Goal: Check status

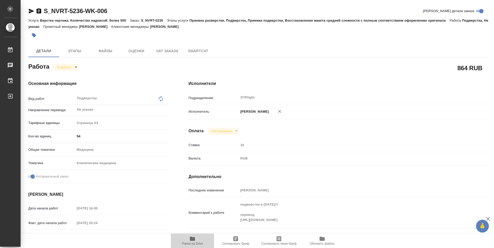
drag, startPoint x: 194, startPoint y: 240, endPoint x: 187, endPoint y: 115, distance: 124.6
click at [194, 240] on icon "button" at bounding box center [192, 239] width 5 height 4
click at [76, 68] on body "🙏 .cls-1 fill:#fff; AWATERA Guselnikov Roman Работы 0 Чаты График Выйти S_NVRT-…" at bounding box center [247, 124] width 494 height 248
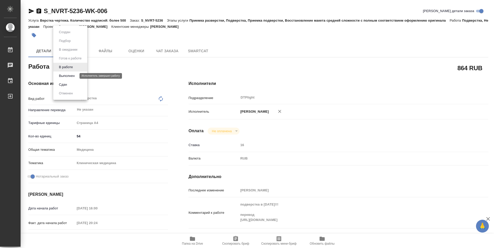
click at [73, 78] on button "Выполнен" at bounding box center [66, 76] width 19 height 6
type textarea "x"
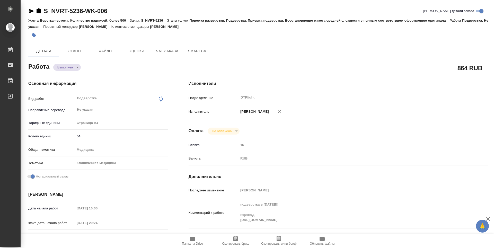
type textarea "x"
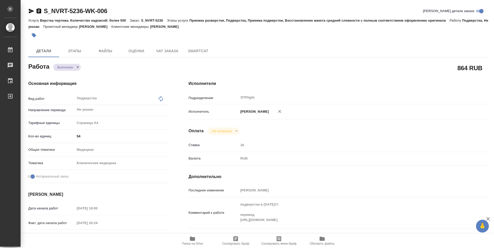
type textarea "x"
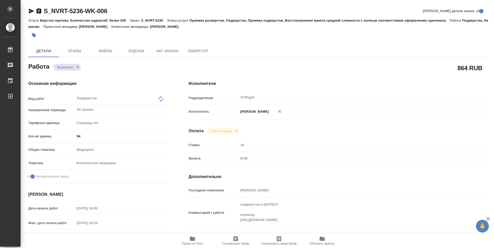
type textarea "x"
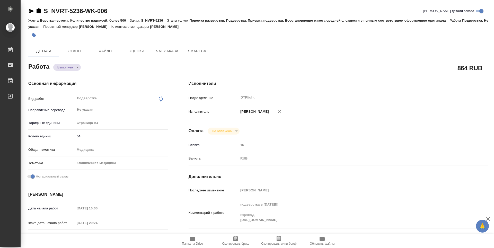
type textarea "x"
click at [38, 10] on icon "button" at bounding box center [39, 10] width 5 height 5
click at [40, 10] on icon "button" at bounding box center [39, 10] width 5 height 5
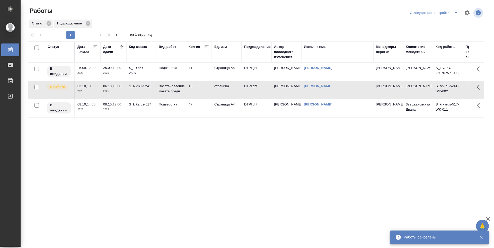
drag, startPoint x: 160, startPoint y: 150, endPoint x: 169, endPoint y: 153, distance: 9.0
click at [160, 150] on div "Статус Дата начала Дата сдачи Код заказа Вид работ Кол-во Ед. изм Подразделение…" at bounding box center [256, 133] width 456 height 185
click at [173, 75] on td "Подверстка" at bounding box center [171, 72] width 30 height 18
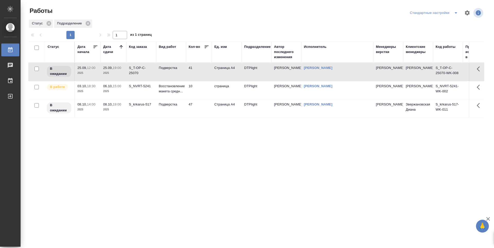
click at [167, 152] on div "Статус Дата начала Дата сдачи Код заказа Вид работ Кол-во Ед. изм Подразделение…" at bounding box center [256, 133] width 456 height 185
